Goal: Task Accomplishment & Management: Manage account settings

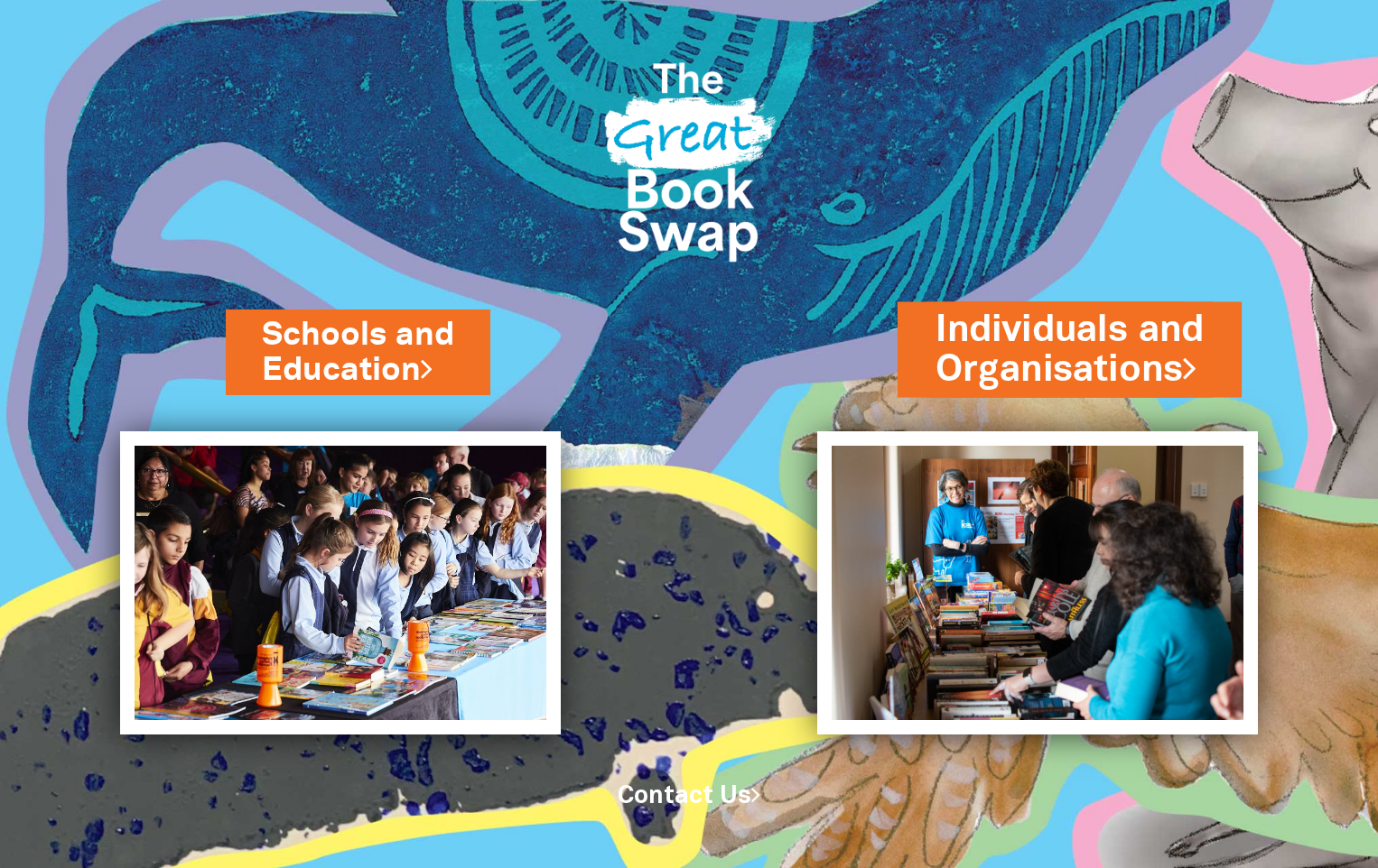
click at [1065, 356] on link "Individuals and Organisations" at bounding box center [1069, 348] width 268 height 91
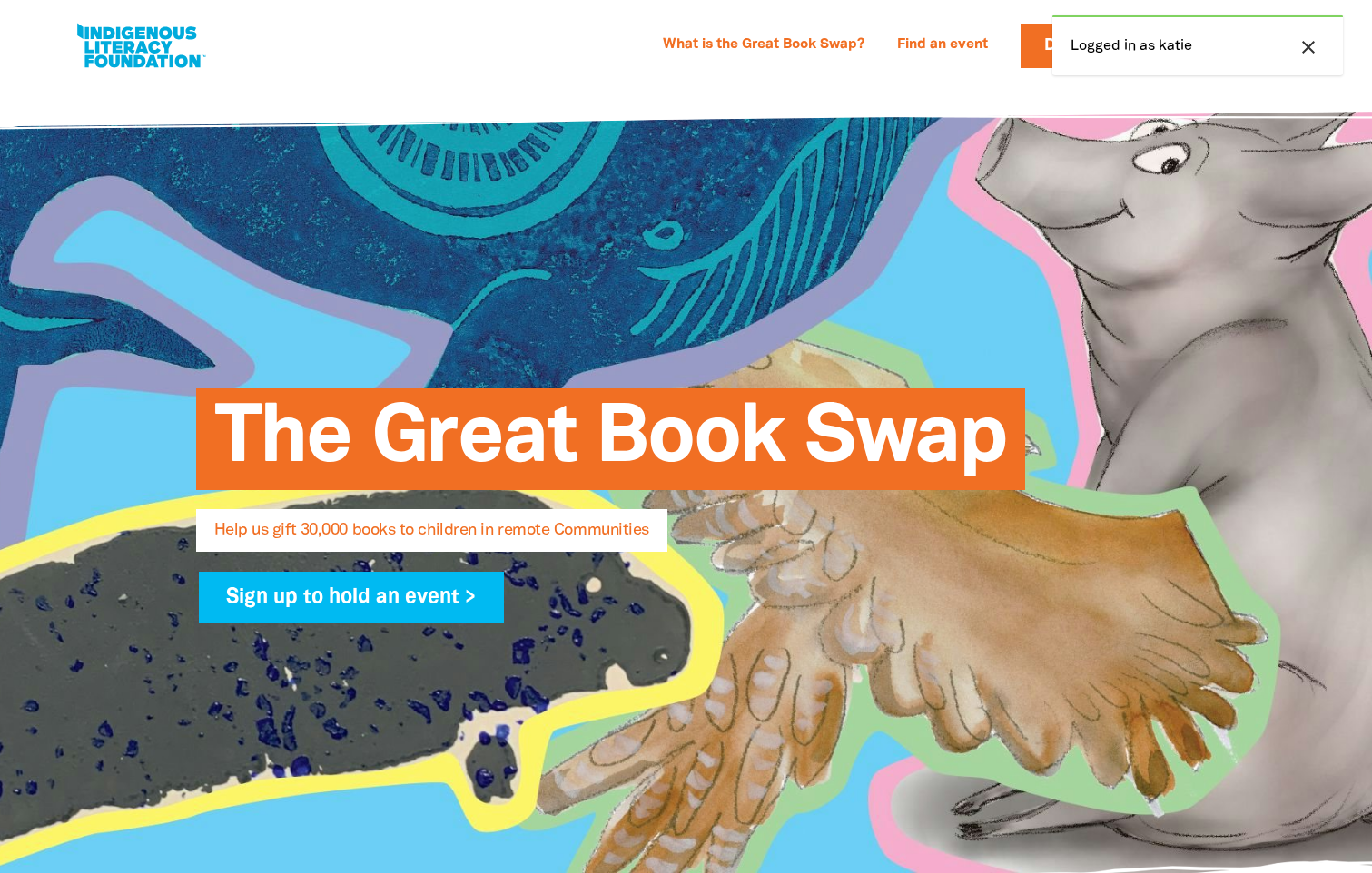
select select "AU"
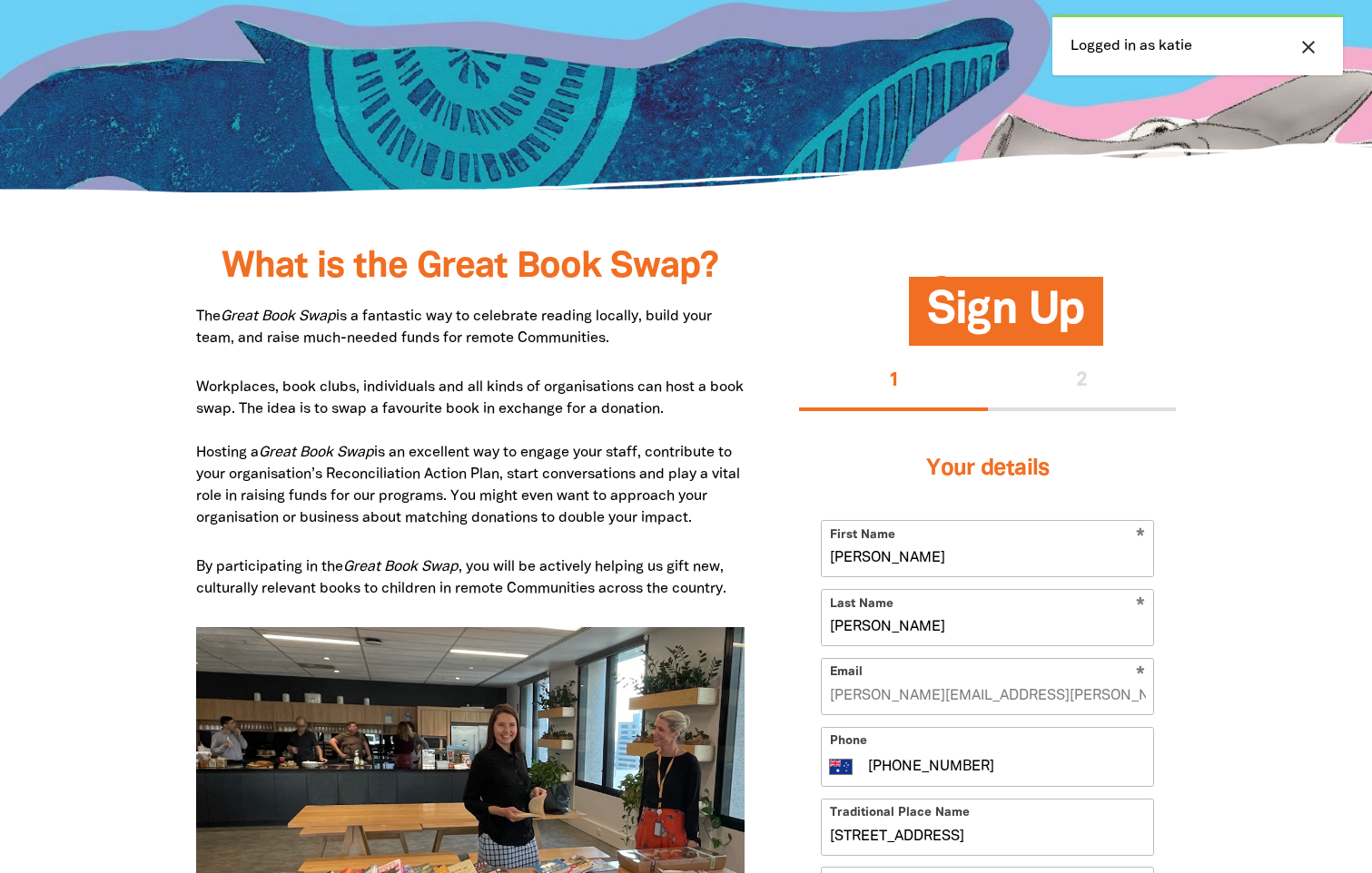
scroll to position [727, 0]
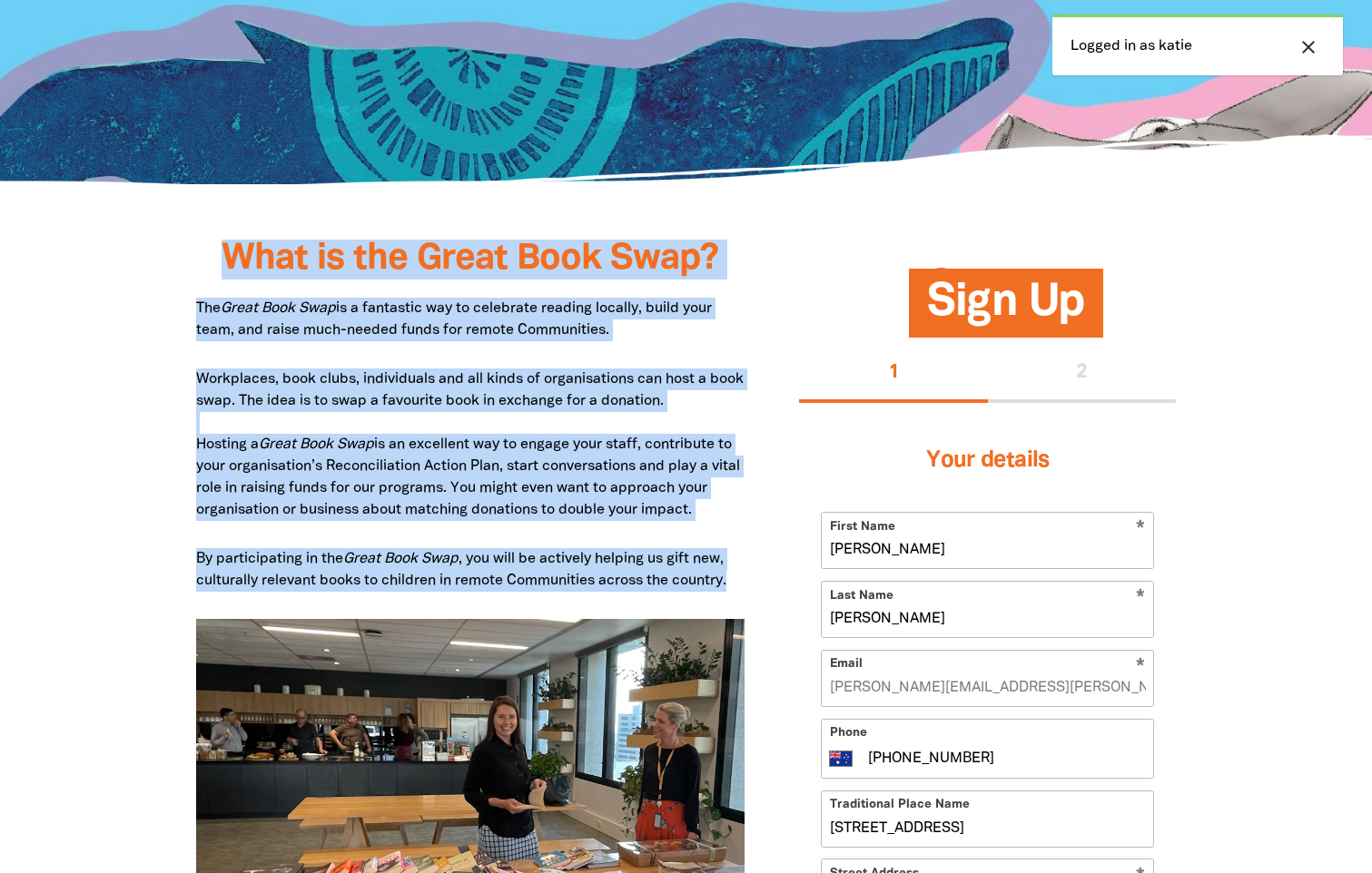
drag, startPoint x: 227, startPoint y: 259, endPoint x: 738, endPoint y: 589, distance: 608.3
copy div "What is the Great Book Swap? The Great Book Swap is a fantastic way to celebrat…"
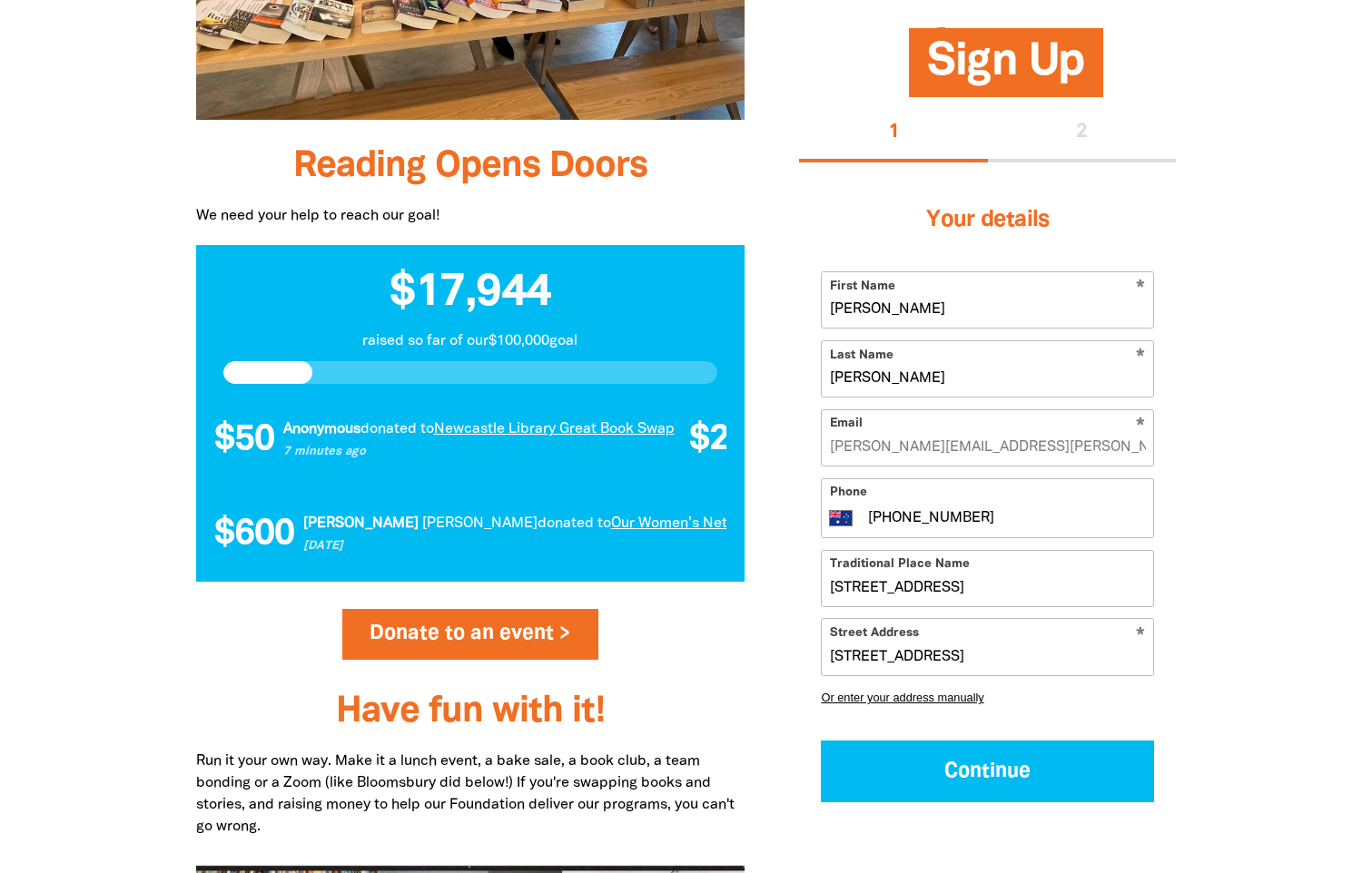
scroll to position [1815, 0]
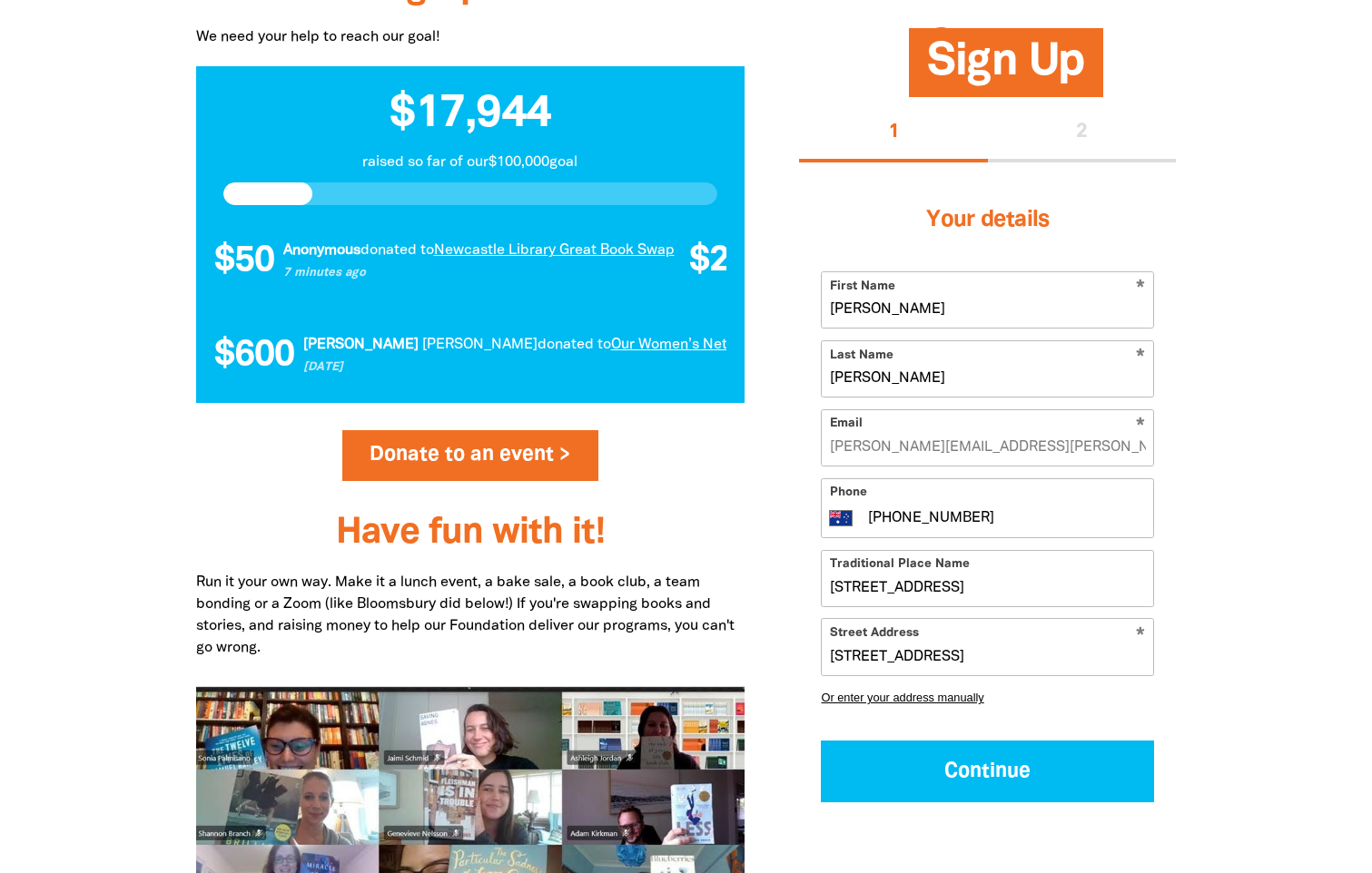
click at [654, 520] on h3 "Have fun with it!" at bounding box center [471, 534] width 549 height 40
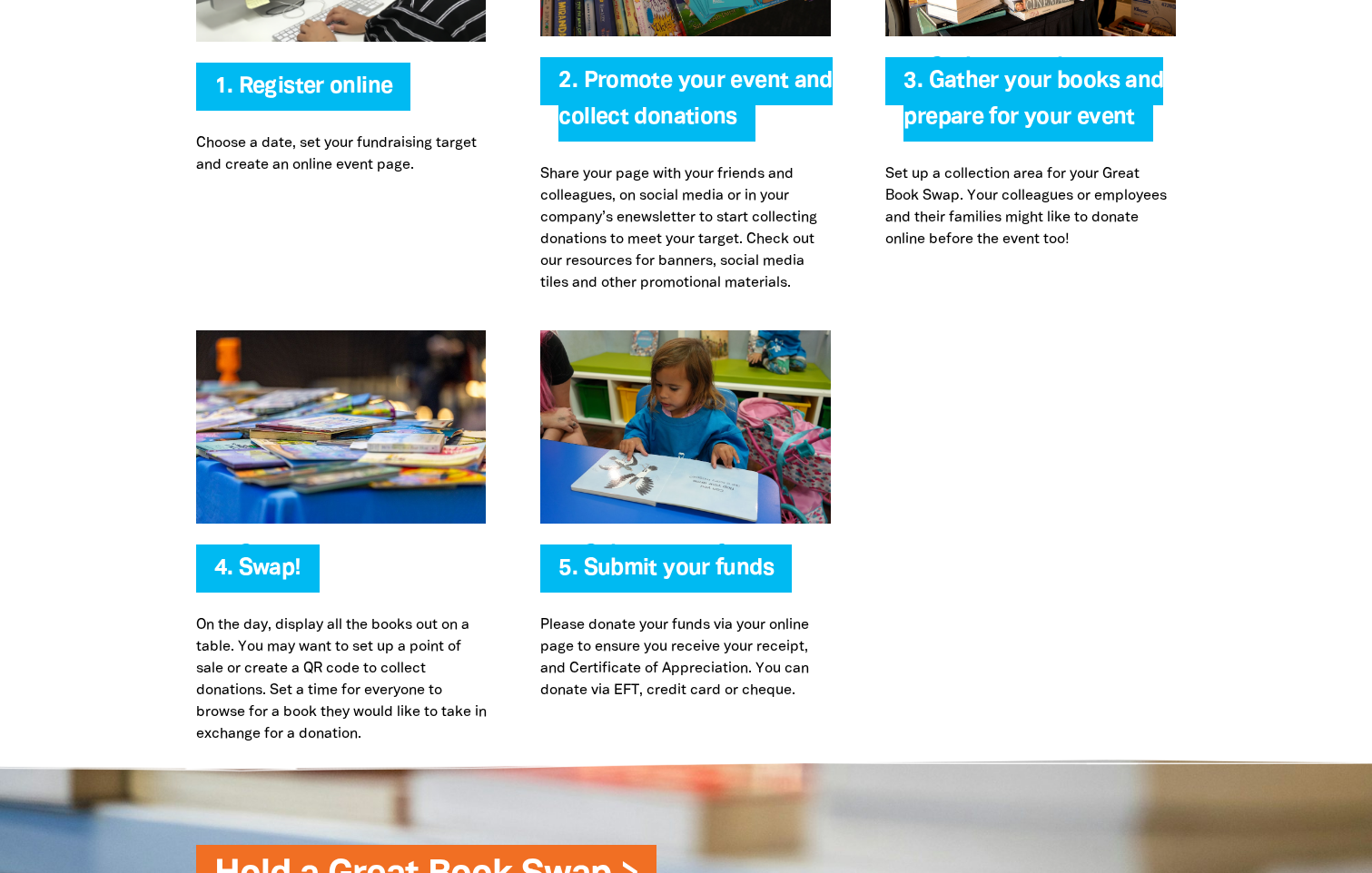
scroll to position [4085, 0]
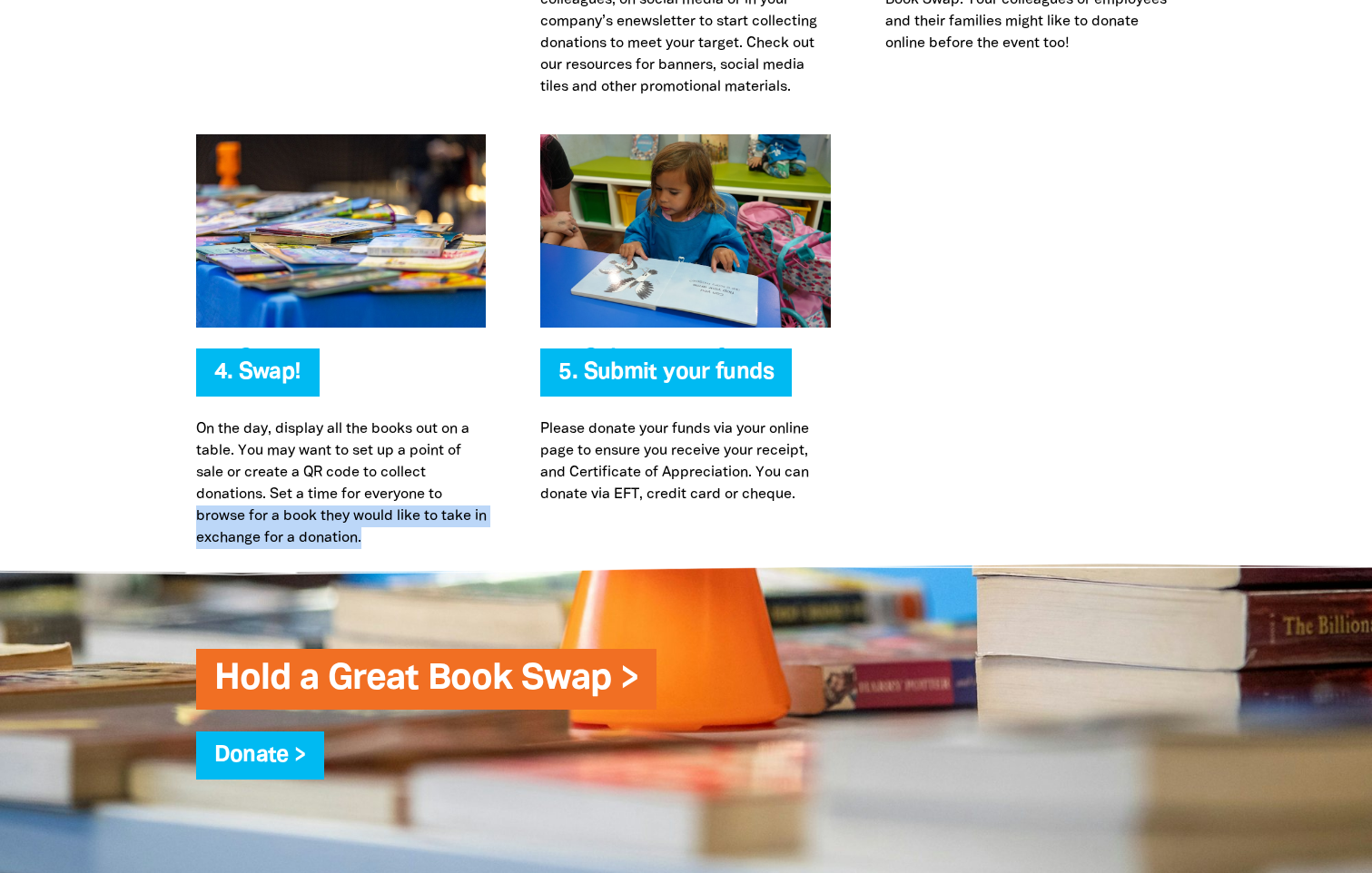
drag, startPoint x: 194, startPoint y: 513, endPoint x: 393, endPoint y: 547, distance: 201.9
click at [393, 547] on div "4. Swap! On the day, display all the books out on a table. You may want to set …" at bounding box center [342, 341] width 345 height 415
copy p "browse for a book they would like to take in exchange for a donation."
click at [850, 471] on div "5. Submit your funds Please donate your funds via your online page to ensure yo…" at bounding box center [686, 341] width 345 height 415
click at [946, 347] on div at bounding box center [1030, 341] width 345 height 415
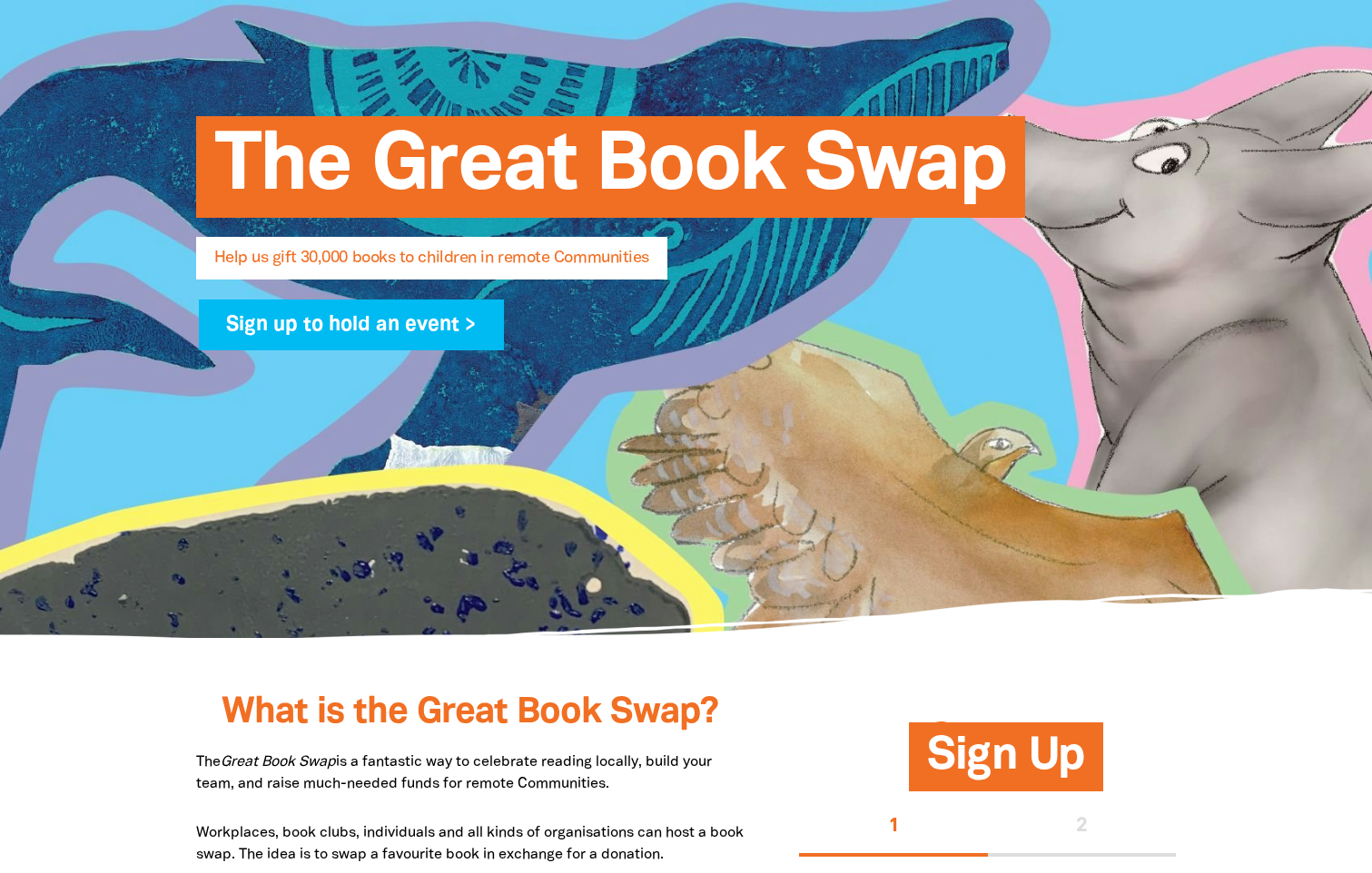
scroll to position [0, 0]
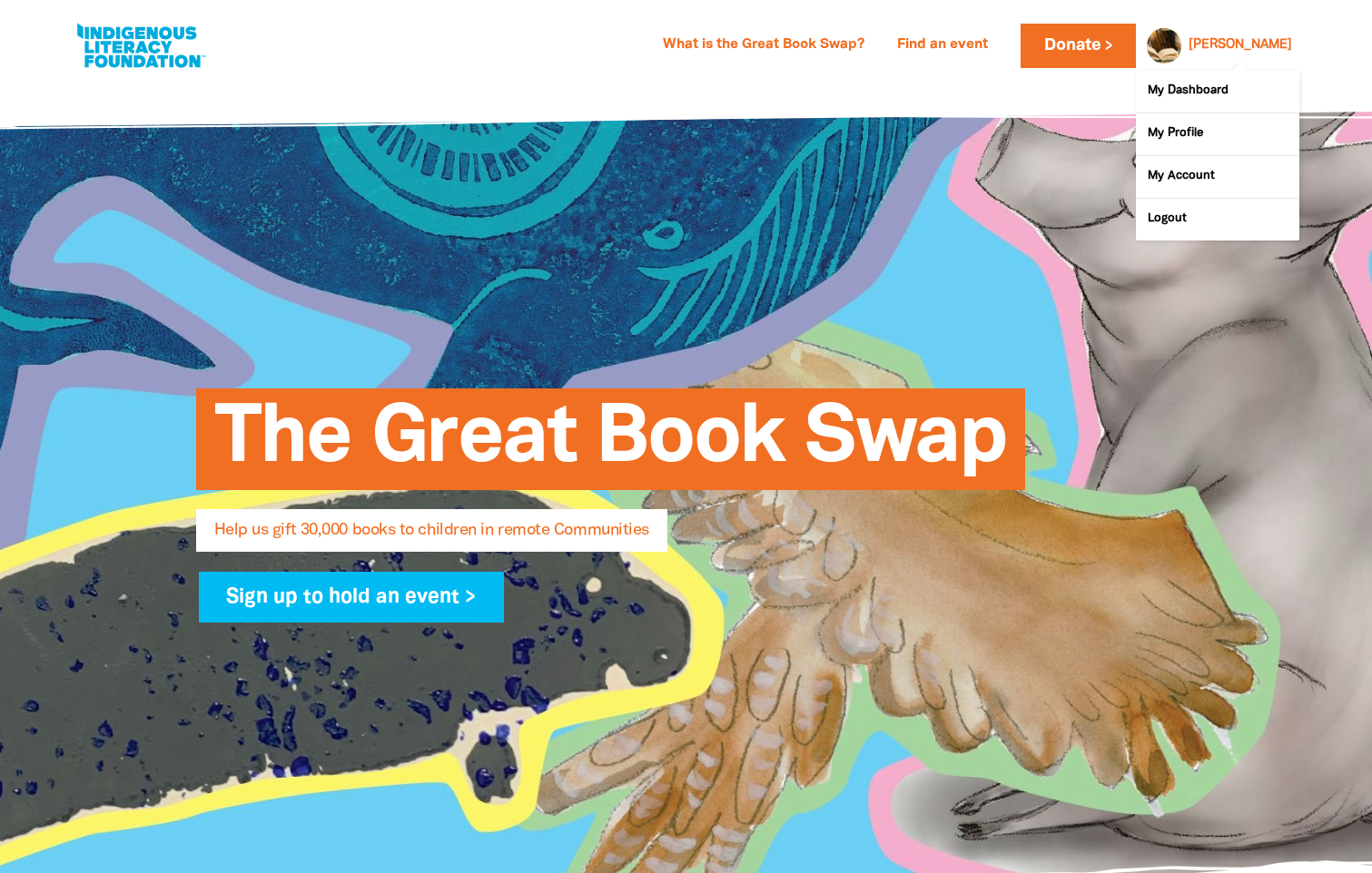
click at [1181, 38] on div at bounding box center [1159, 45] width 44 height 44
click at [1192, 92] on link "My Dashboard" at bounding box center [1218, 91] width 163 height 42
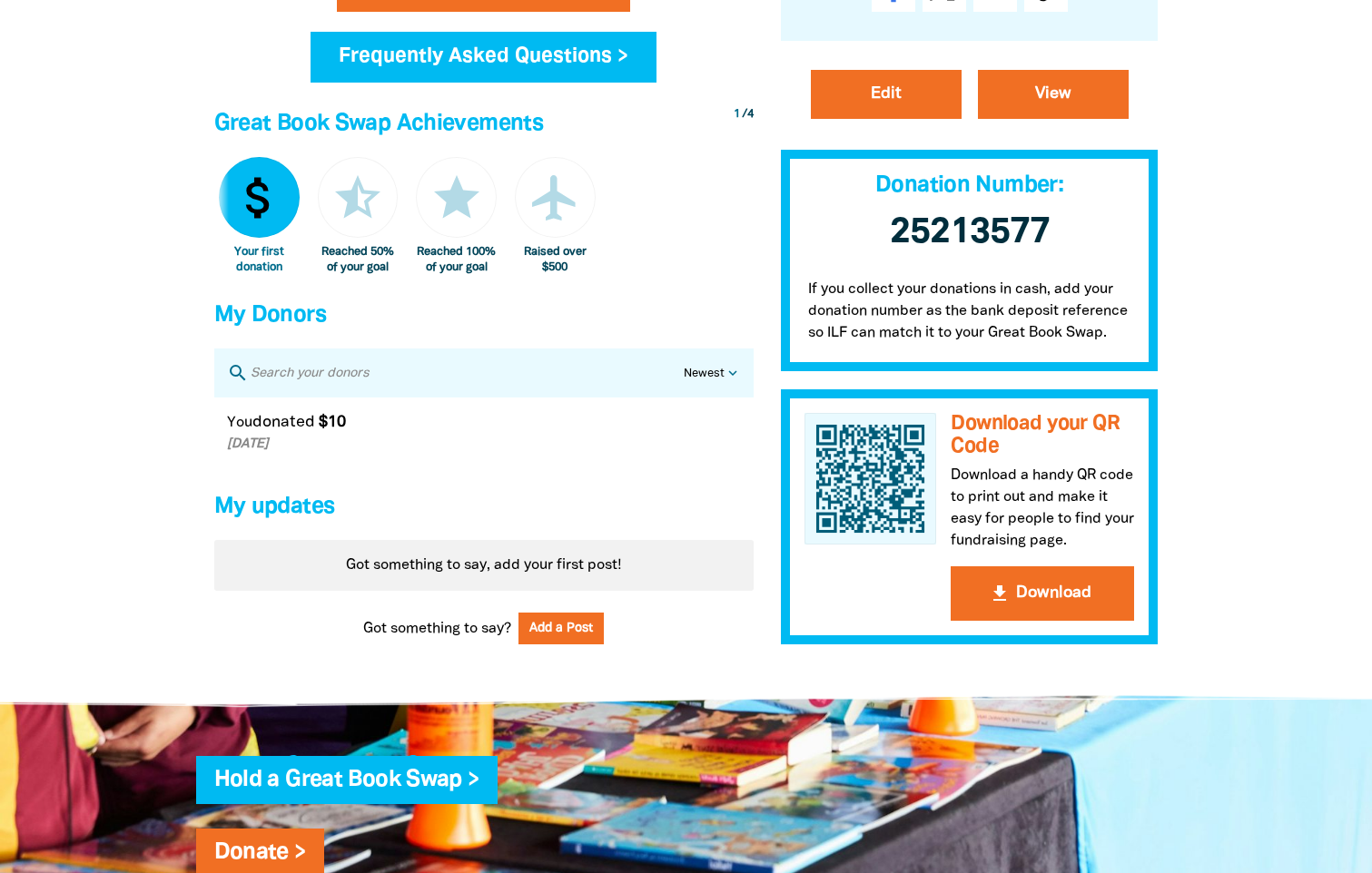
scroll to position [908, 0]
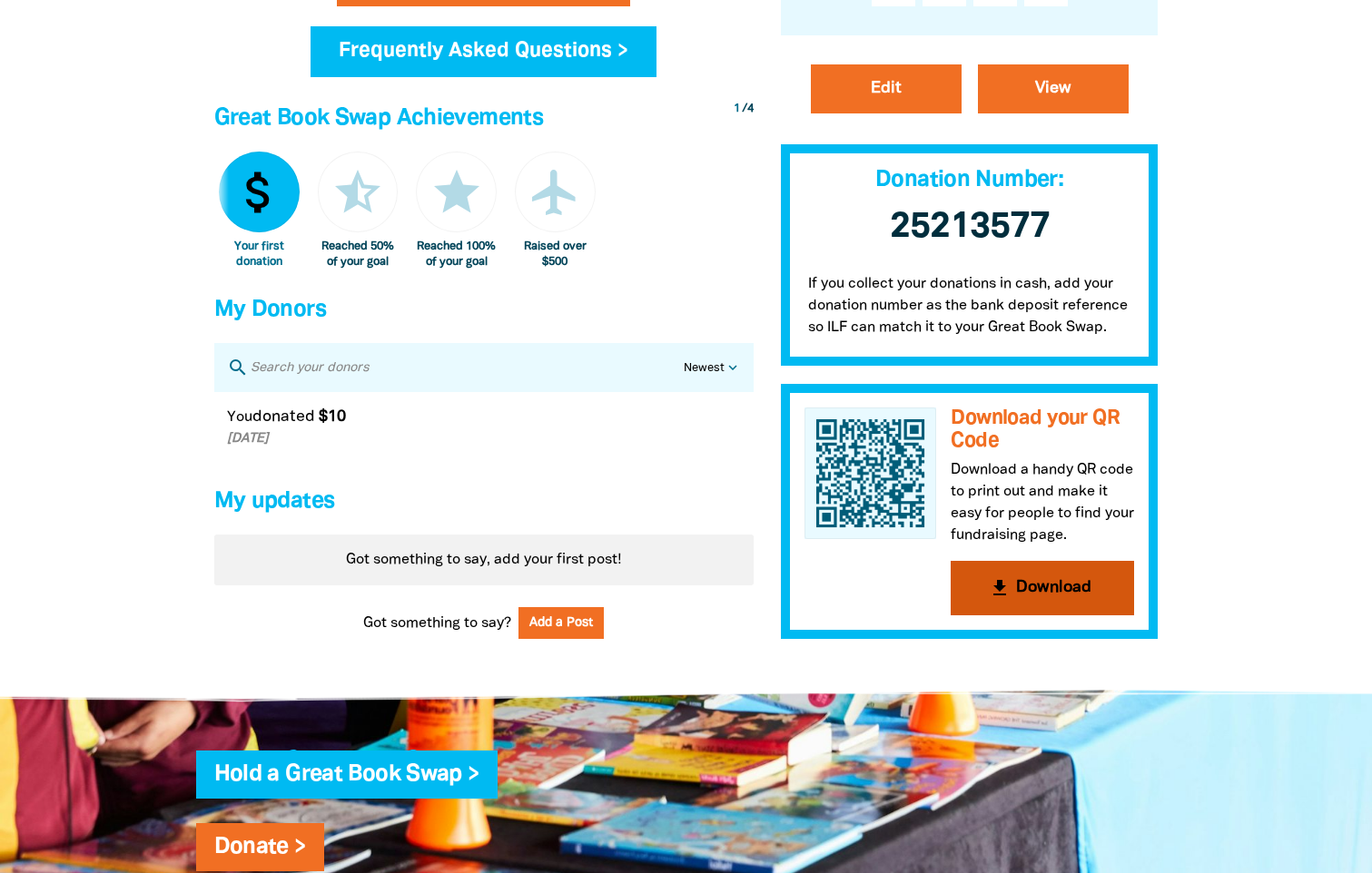
click at [1078, 599] on button "get_app Download" at bounding box center [1042, 588] width 183 height 54
click at [729, 270] on div "attach_money Your first donation star_half Reached 50% of your goal star Reache…" at bounding box center [484, 210] width 539 height 118
click at [593, 329] on h4 "My Donors" at bounding box center [484, 309] width 539 height 36
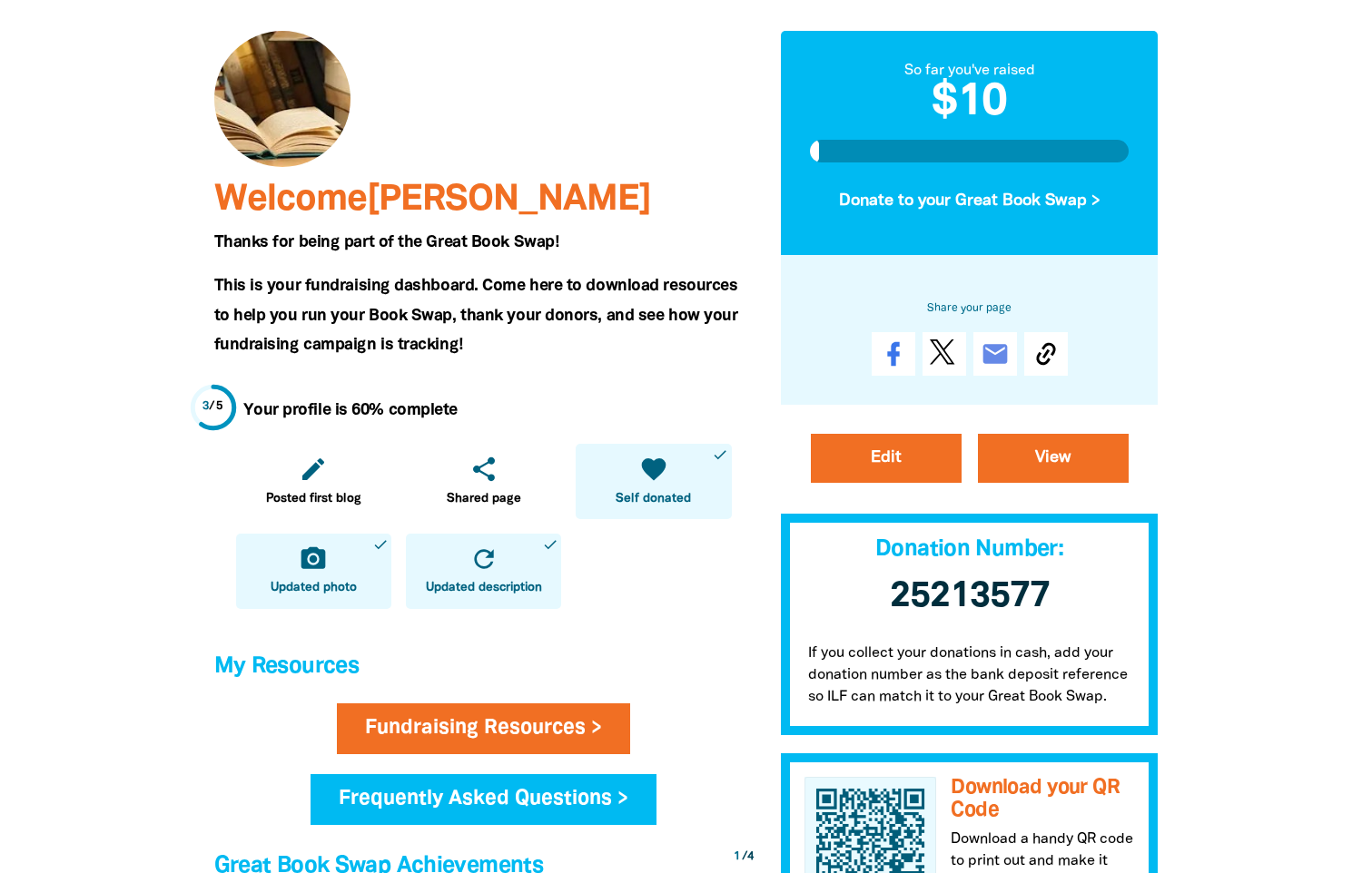
scroll to position [0, 0]
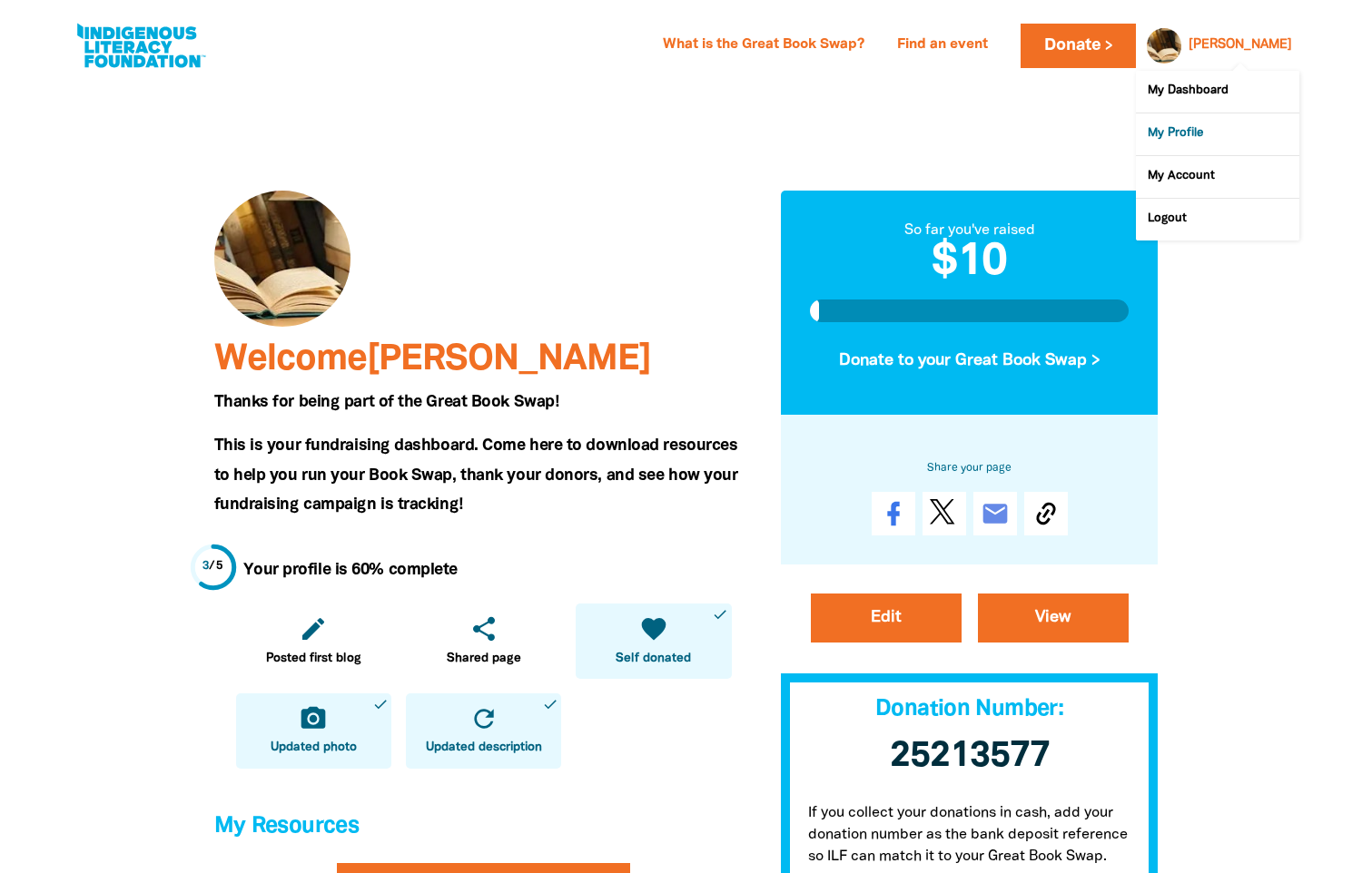
click at [1172, 135] on link "My Profile" at bounding box center [1218, 134] width 163 height 42
